Goal: Transaction & Acquisition: Purchase product/service

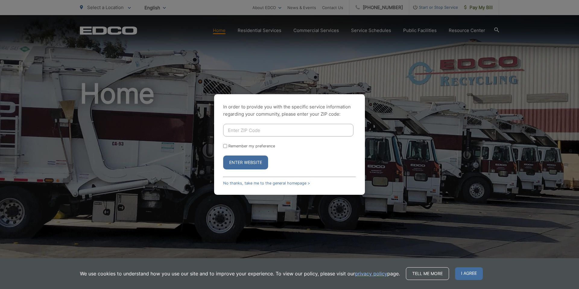
click at [276, 134] on input "Enter ZIP Code" at bounding box center [288, 130] width 130 height 13
type input "92028"
click at [226, 145] on input "Remember my preference" at bounding box center [225, 146] width 4 height 4
checkbox input "true"
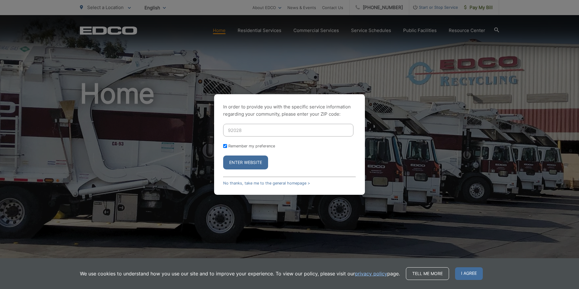
click at [246, 159] on button "Enter Website" at bounding box center [245, 162] width 45 height 14
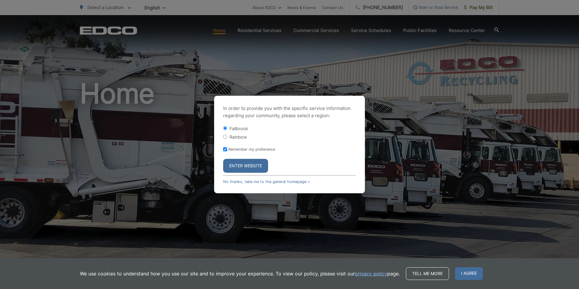
click at [258, 164] on button "Enter Website" at bounding box center [245, 166] width 45 height 14
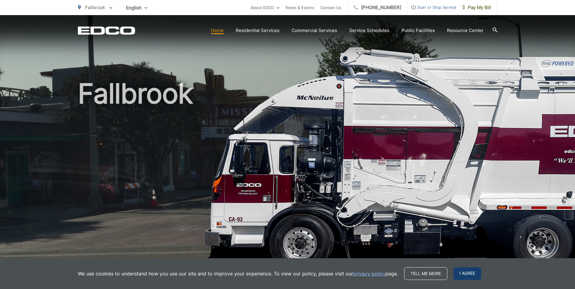
click at [467, 273] on span "I agree" at bounding box center [467, 273] width 28 height 13
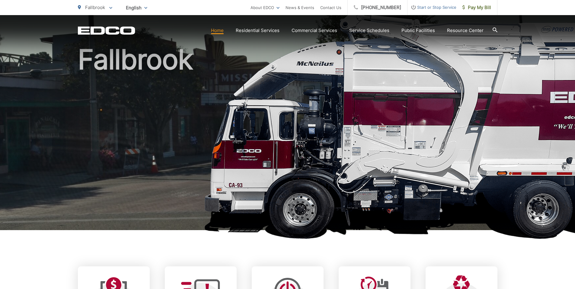
scroll to position [181, 0]
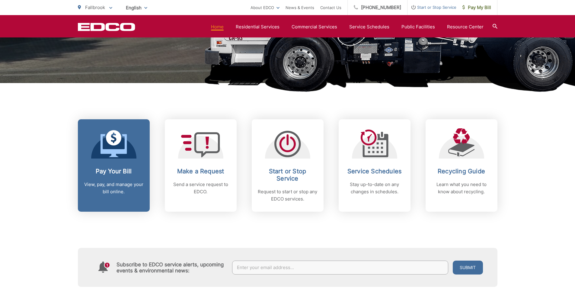
click at [118, 174] on h2 "Pay Your Bill" at bounding box center [114, 170] width 60 height 7
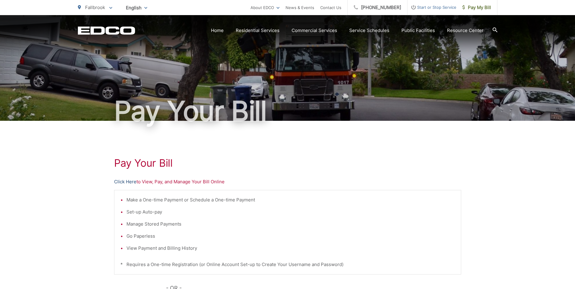
click at [126, 181] on link "Click Here" at bounding box center [125, 181] width 22 height 7
